Goal: Navigation & Orientation: Go to known website

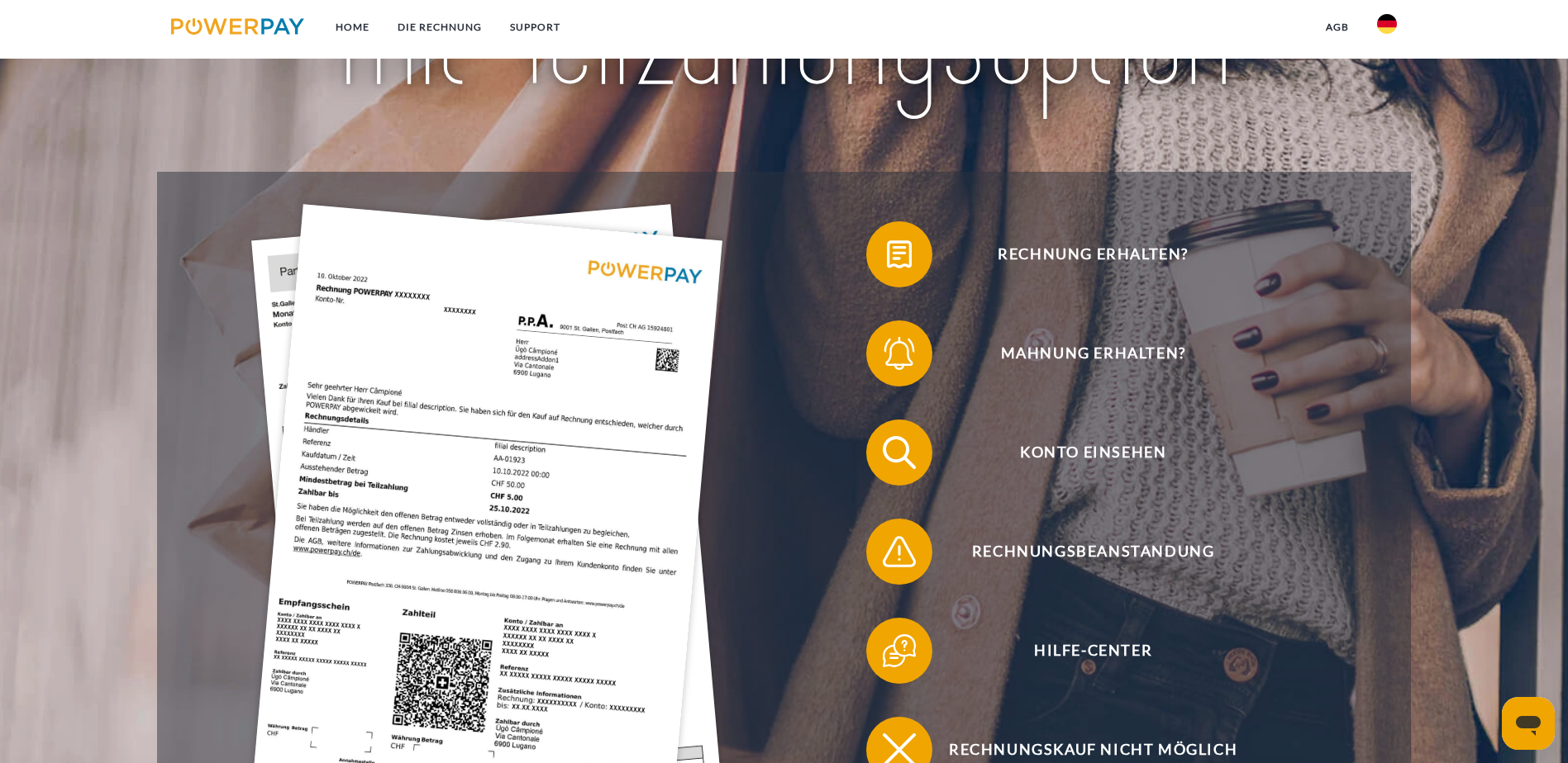
scroll to position [330, 0]
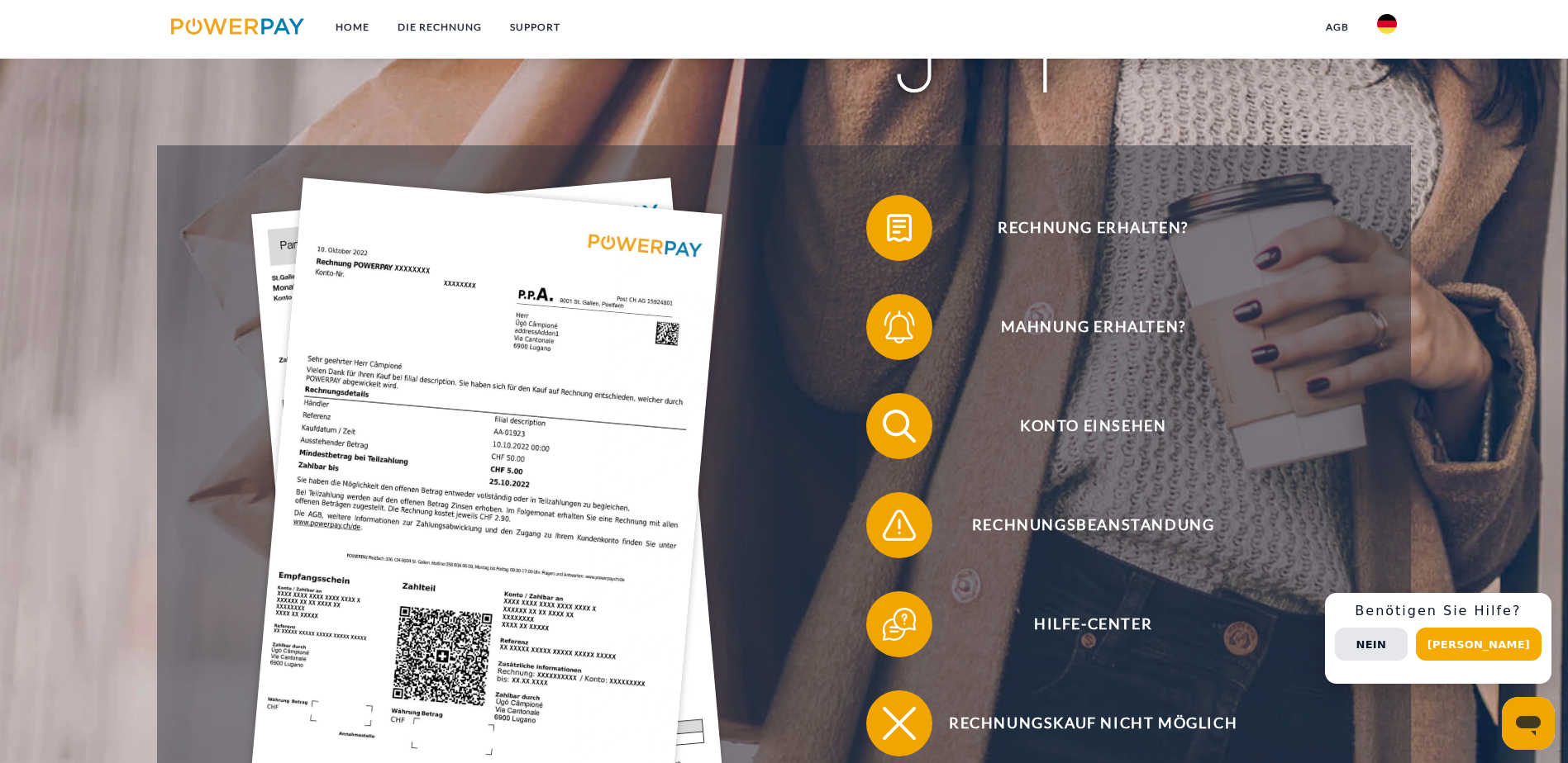
click at [1480, 645] on button "[PERSON_NAME]" at bounding box center [1479, 645] width 126 height 33
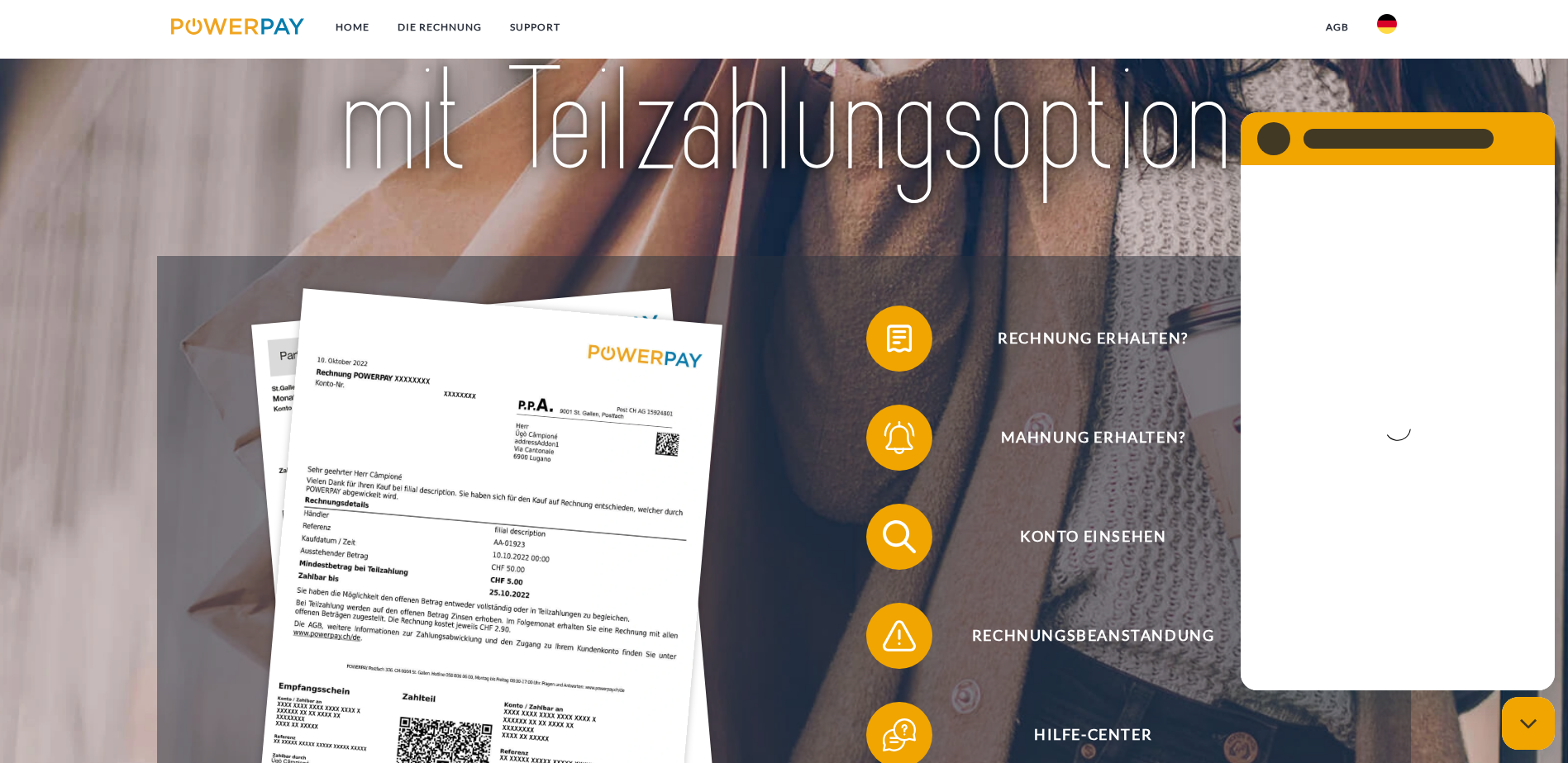
scroll to position [83, 0]
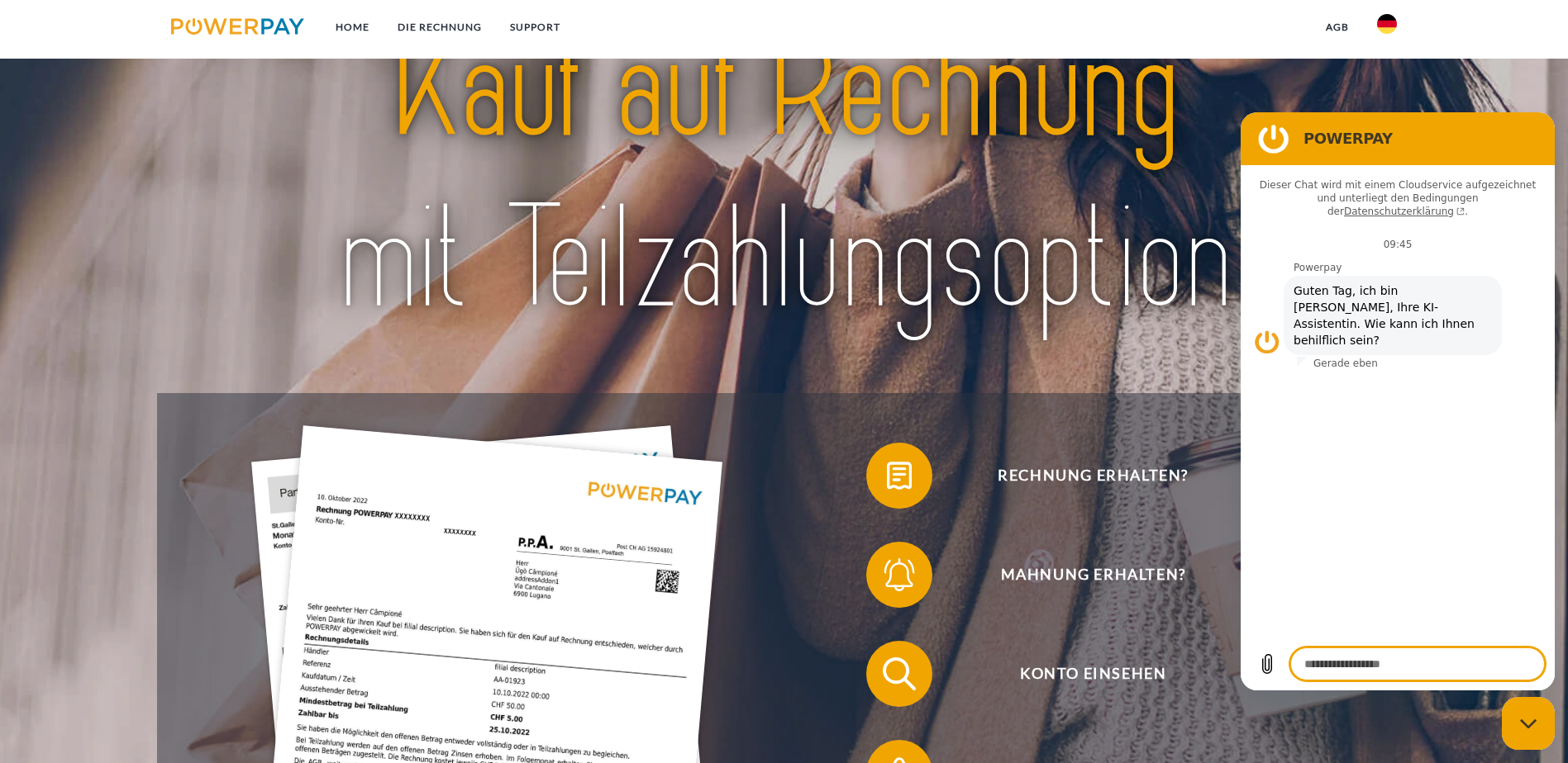
click at [1394, 25] on img at bounding box center [1387, 24] width 20 height 20
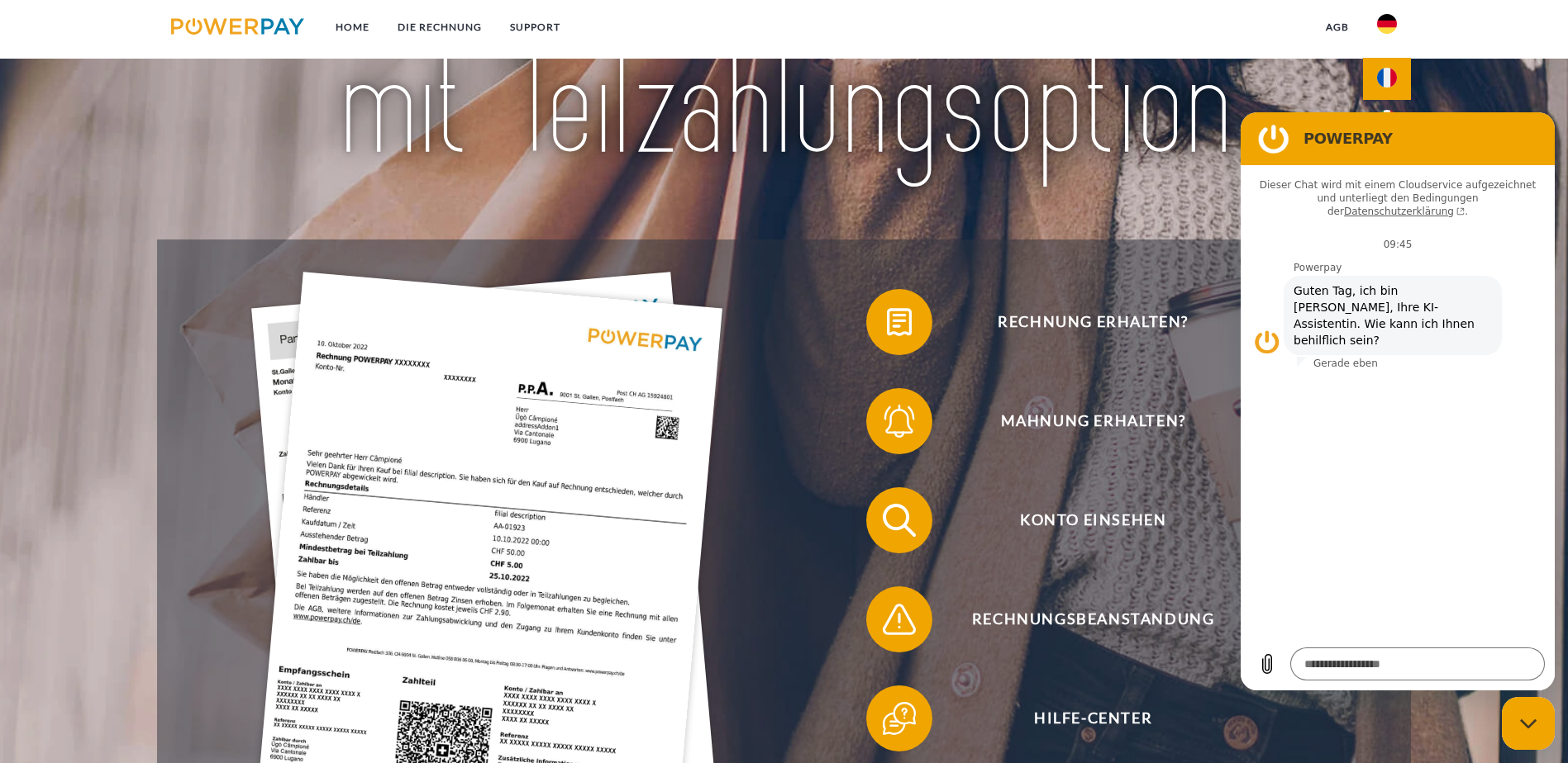
scroll to position [248, 0]
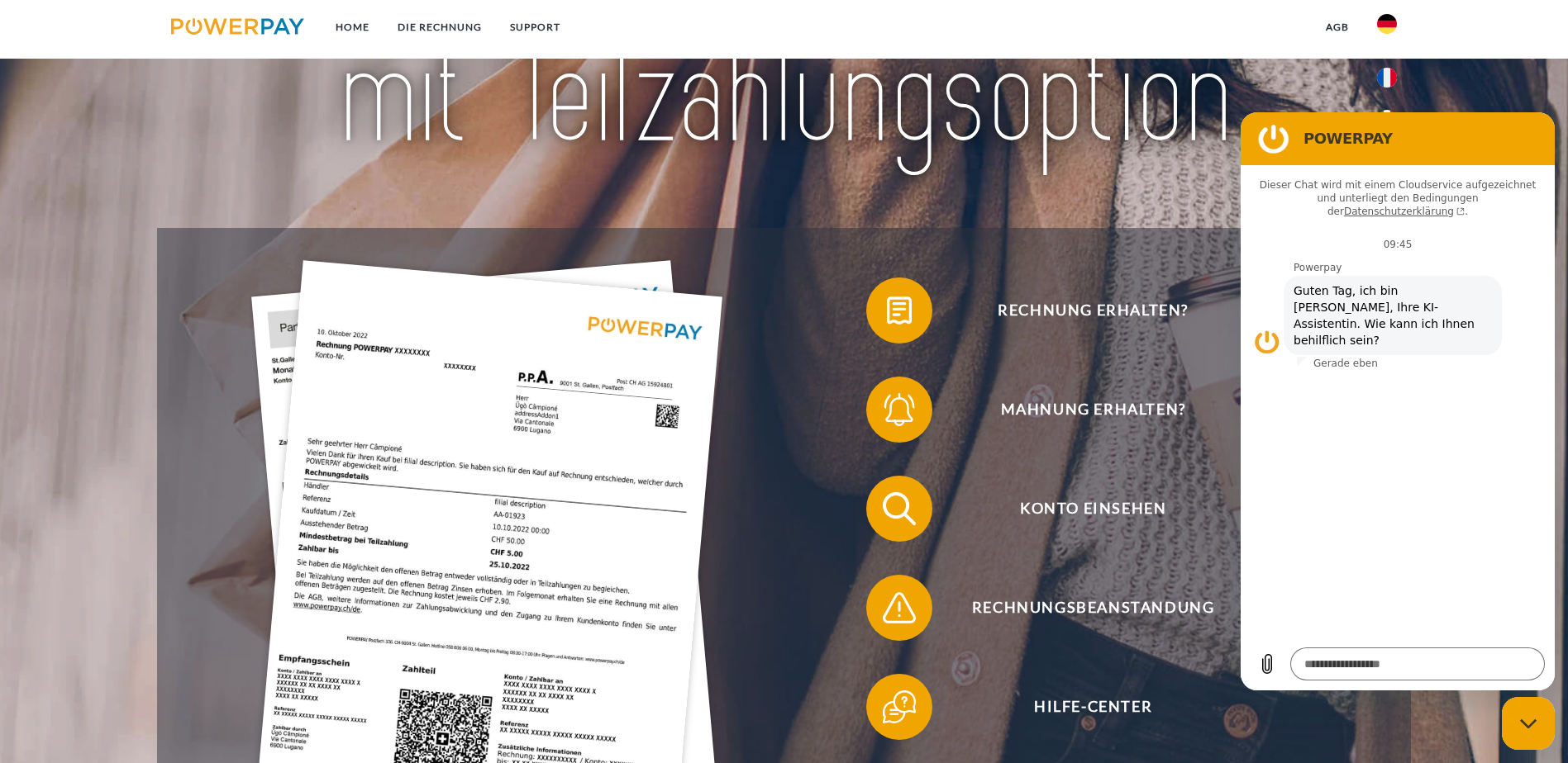
click at [1278, 140] on figure at bounding box center [1274, 139] width 33 height 33
click at [1299, 98] on img at bounding box center [784, 8] width 1105 height 361
click at [1515, 714] on div "Messaging-Fenster schließen" at bounding box center [1528, 723] width 49 height 49
type textarea "*"
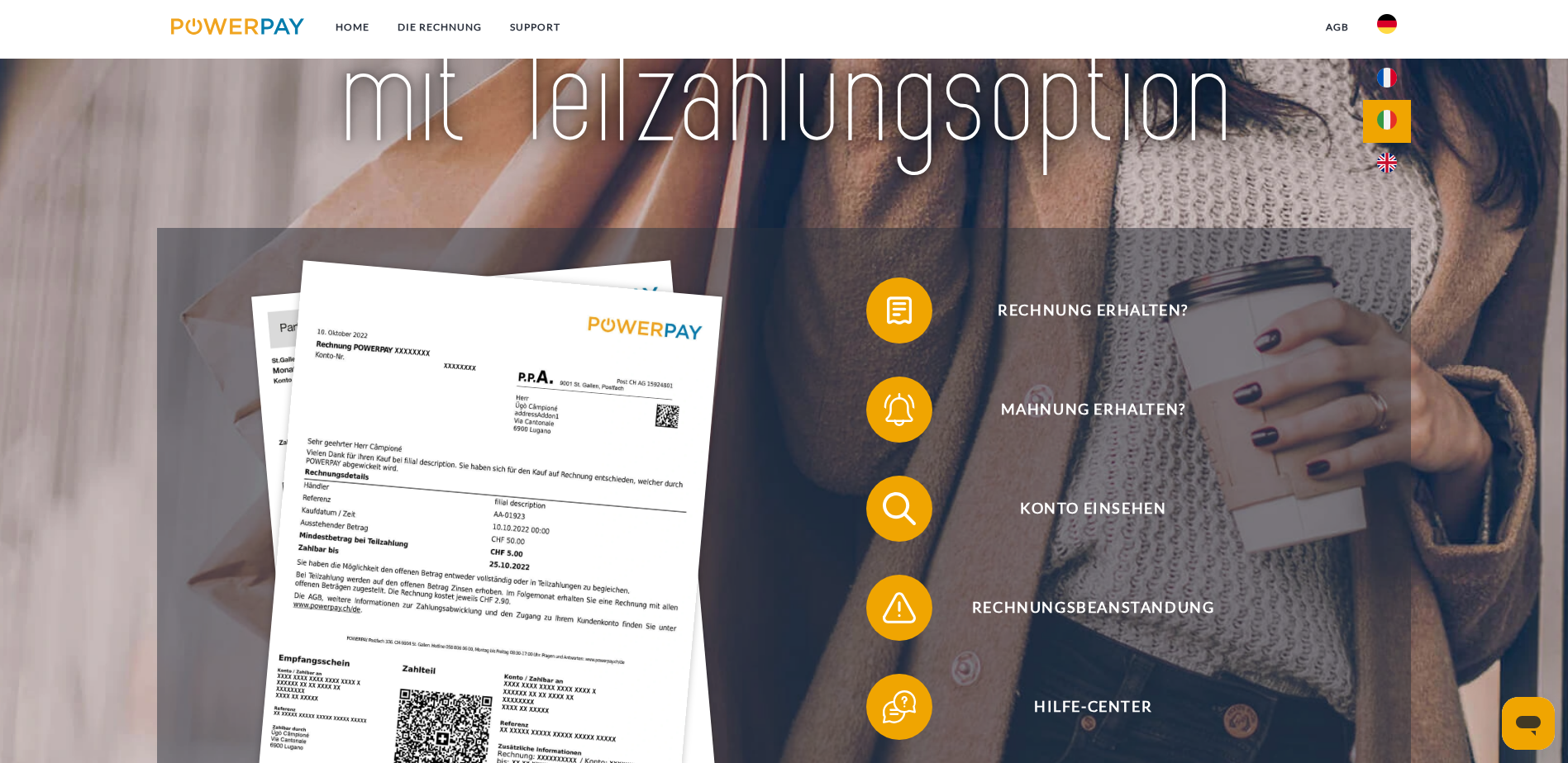
click at [1383, 121] on img at bounding box center [1387, 120] width 20 height 20
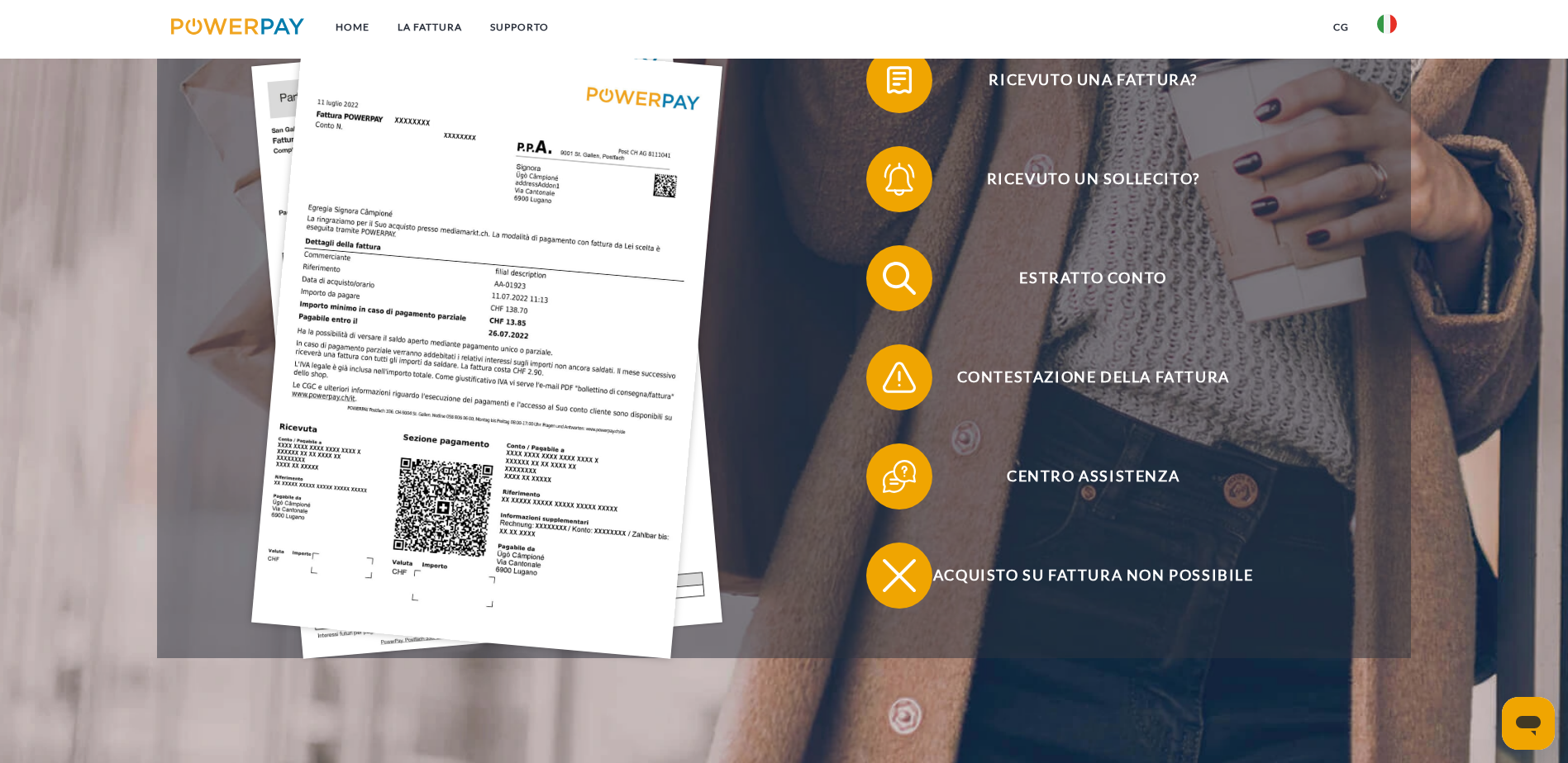
scroll to position [330, 0]
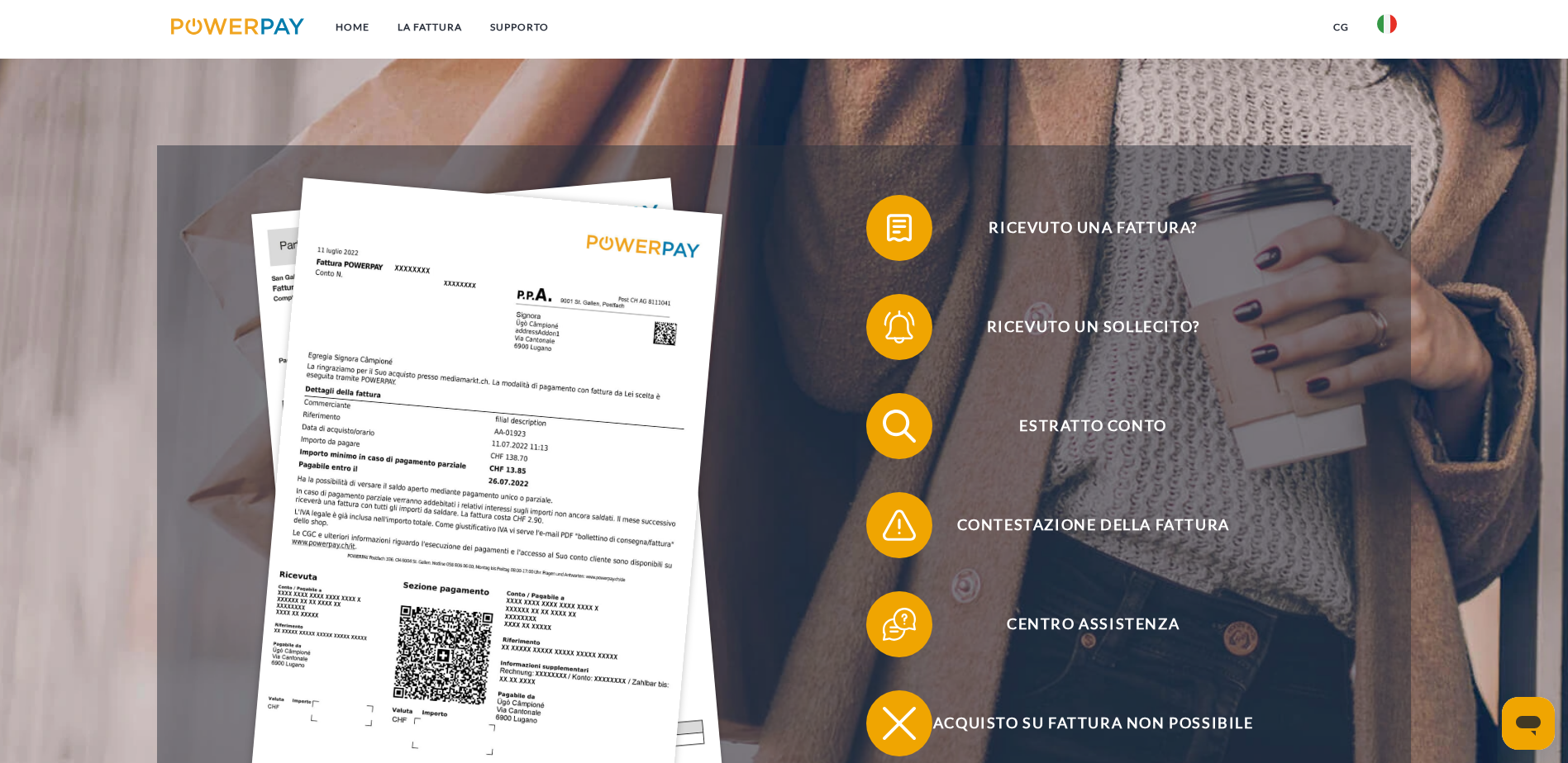
click at [1524, 721] on icon "Apri finestra di messaggistica" at bounding box center [1529, 726] width 25 height 20
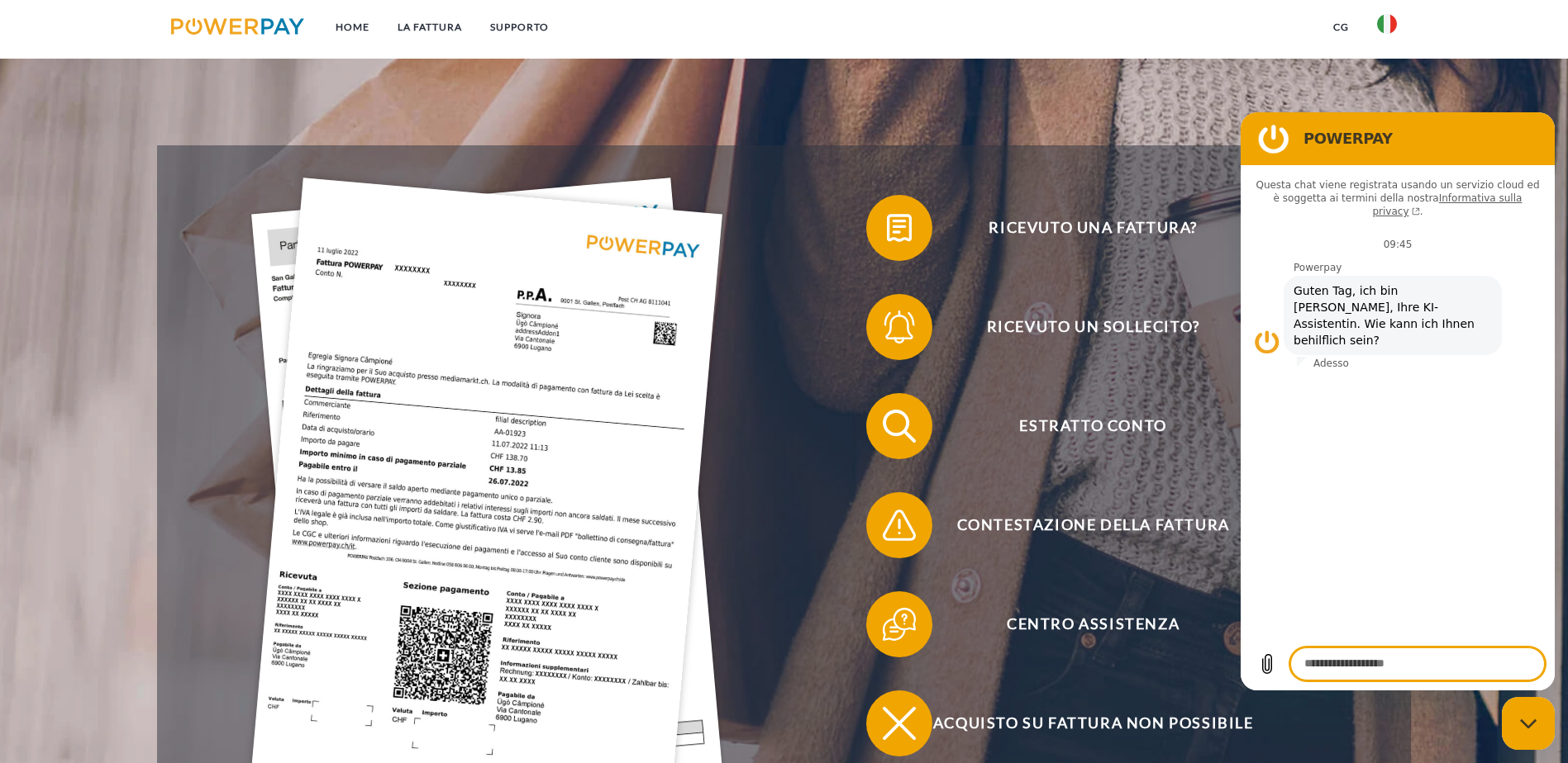
scroll to position [0, 0]
